Goal: Information Seeking & Learning: Learn about a topic

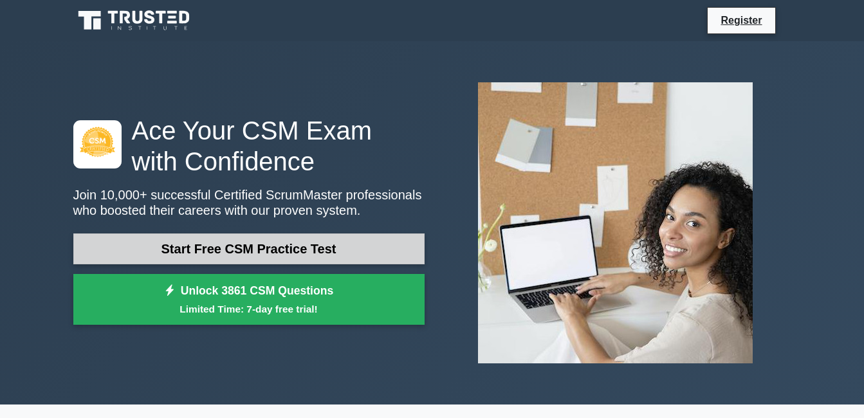
click at [218, 253] on link "Start Free CSM Practice Test" at bounding box center [248, 249] width 351 height 31
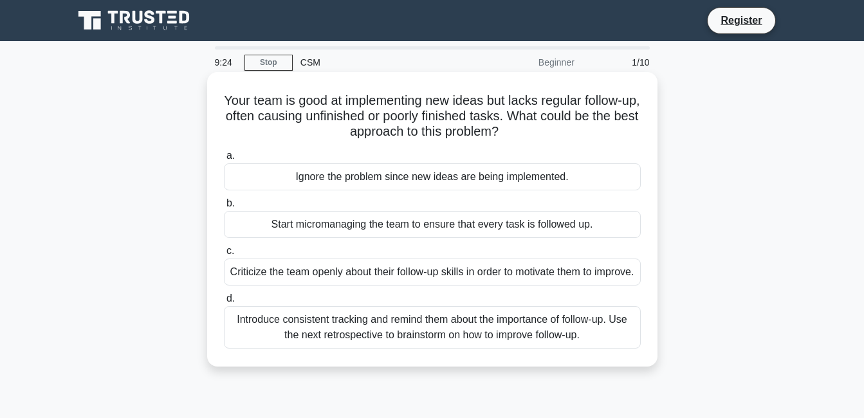
click at [493, 349] on div "Introduce consistent tracking and remind them about the importance of follow-up…" at bounding box center [432, 327] width 417 height 42
click at [224, 303] on input "d. Introduce consistent tracking and remind them about the importance of follow…" at bounding box center [224, 299] width 0 height 8
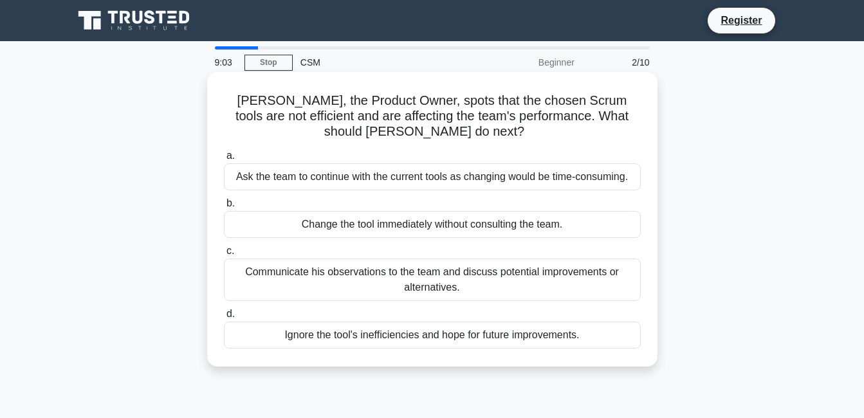
click at [411, 292] on div "Communicate his observations to the team and discuss potential improvements or …" at bounding box center [432, 280] width 417 height 42
click at [224, 255] on input "c. Communicate his observations to the team and discuss potential improvements …" at bounding box center [224, 251] width 0 height 8
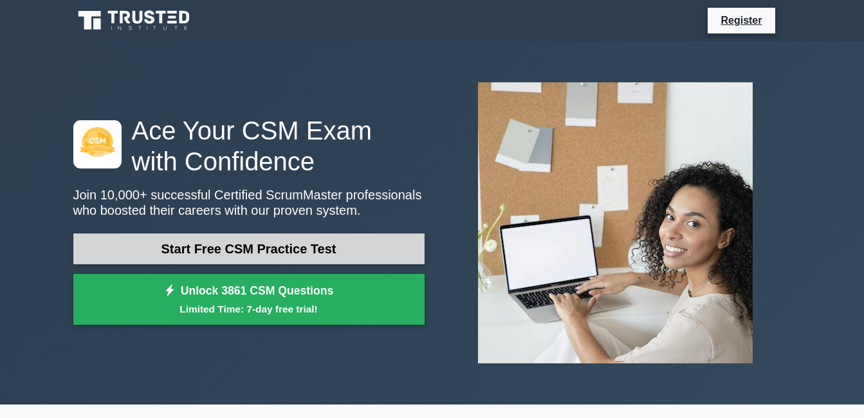
click at [280, 244] on link "Start Free CSM Practice Test" at bounding box center [248, 249] width 351 height 31
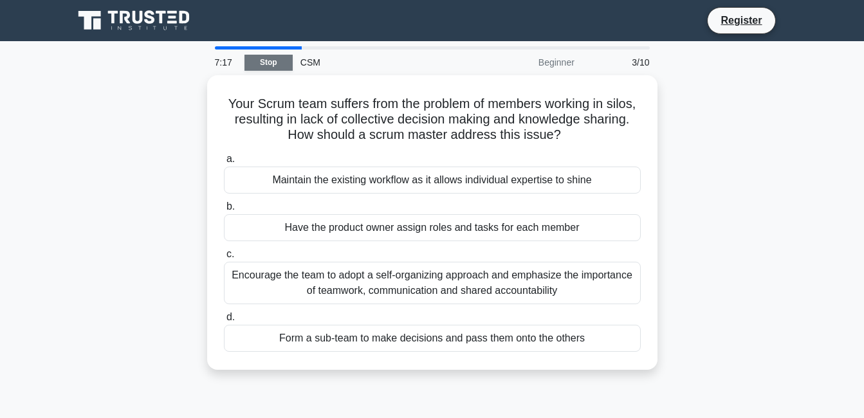
click at [251, 60] on link "Stop" at bounding box center [268, 63] width 48 height 16
